Goal: Transaction & Acquisition: Purchase product/service

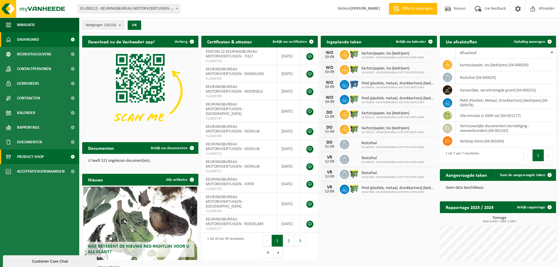
click at [35, 159] on span "Product Shop" at bounding box center [30, 157] width 27 height 15
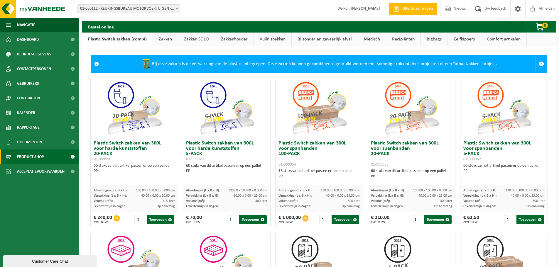
click at [172, 38] on link "Zakken" at bounding box center [165, 40] width 25 height 14
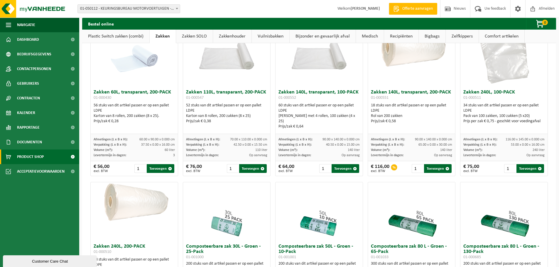
scroll to position [29, 0]
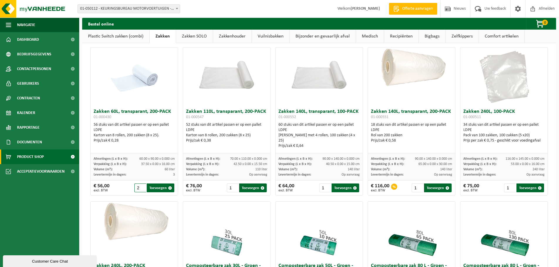
click at [143, 187] on input "2" at bounding box center [140, 188] width 12 height 9
type input "1"
click at [142, 190] on input "1" at bounding box center [140, 188] width 12 height 9
click at [126, 111] on h3 "Zakken 60L, transparant, 200-PACK 01-000430" at bounding box center [134, 115] width 81 height 12
click at [136, 85] on img at bounding box center [134, 77] width 59 height 59
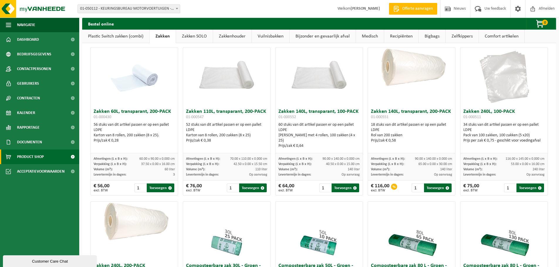
click at [143, 139] on div "Prijs/zak € 0,28" at bounding box center [134, 140] width 81 height 5
